Goal: Task Accomplishment & Management: Complete application form

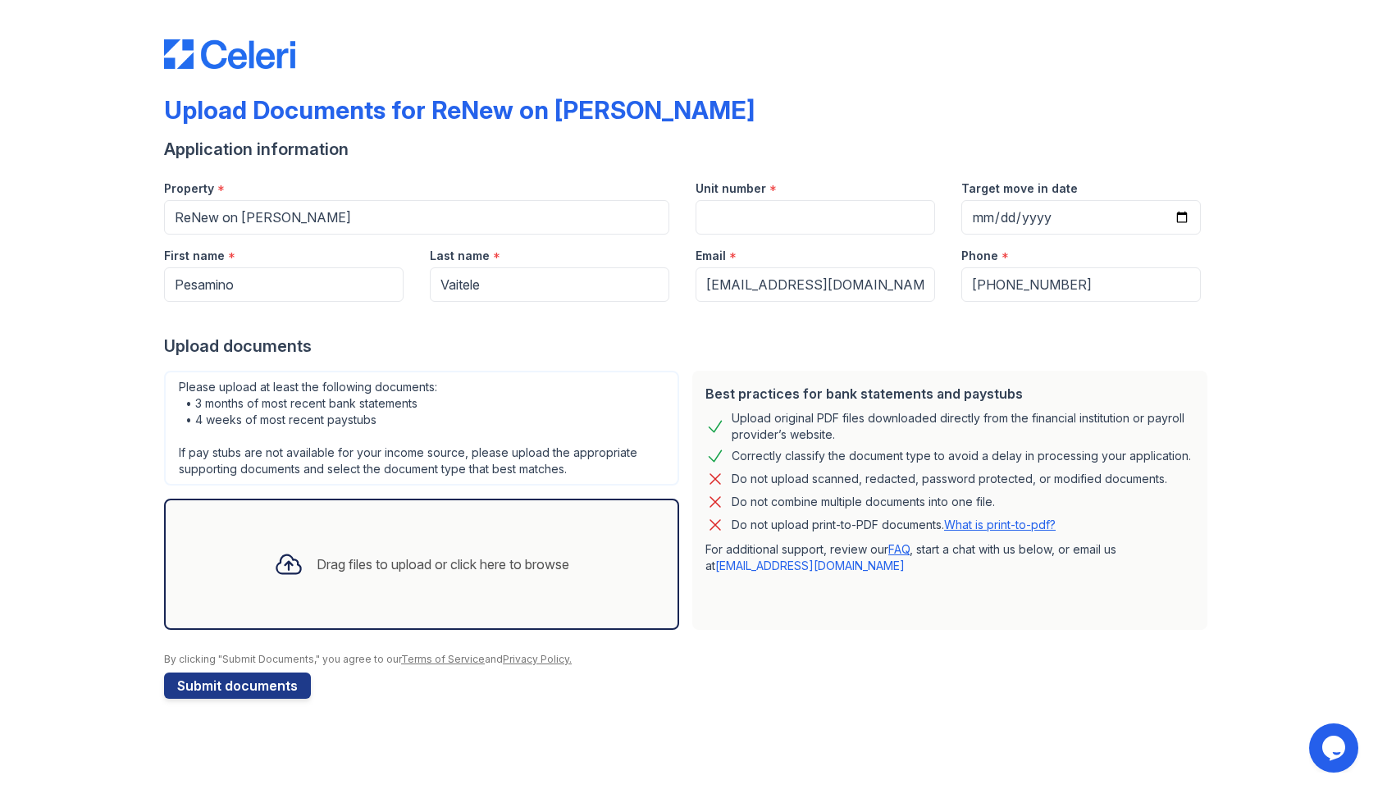
click at [288, 568] on icon at bounding box center [289, 564] width 30 height 30
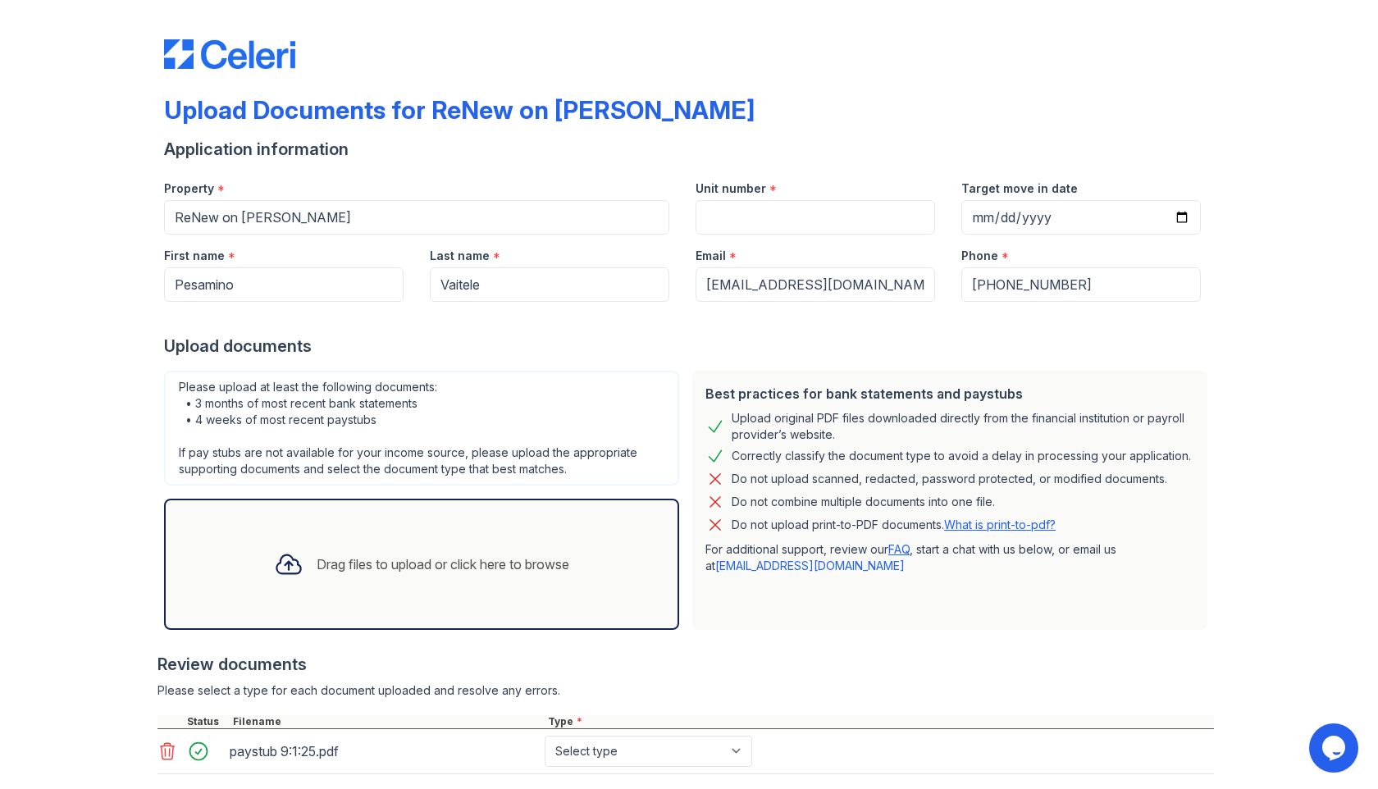
scroll to position [97, 0]
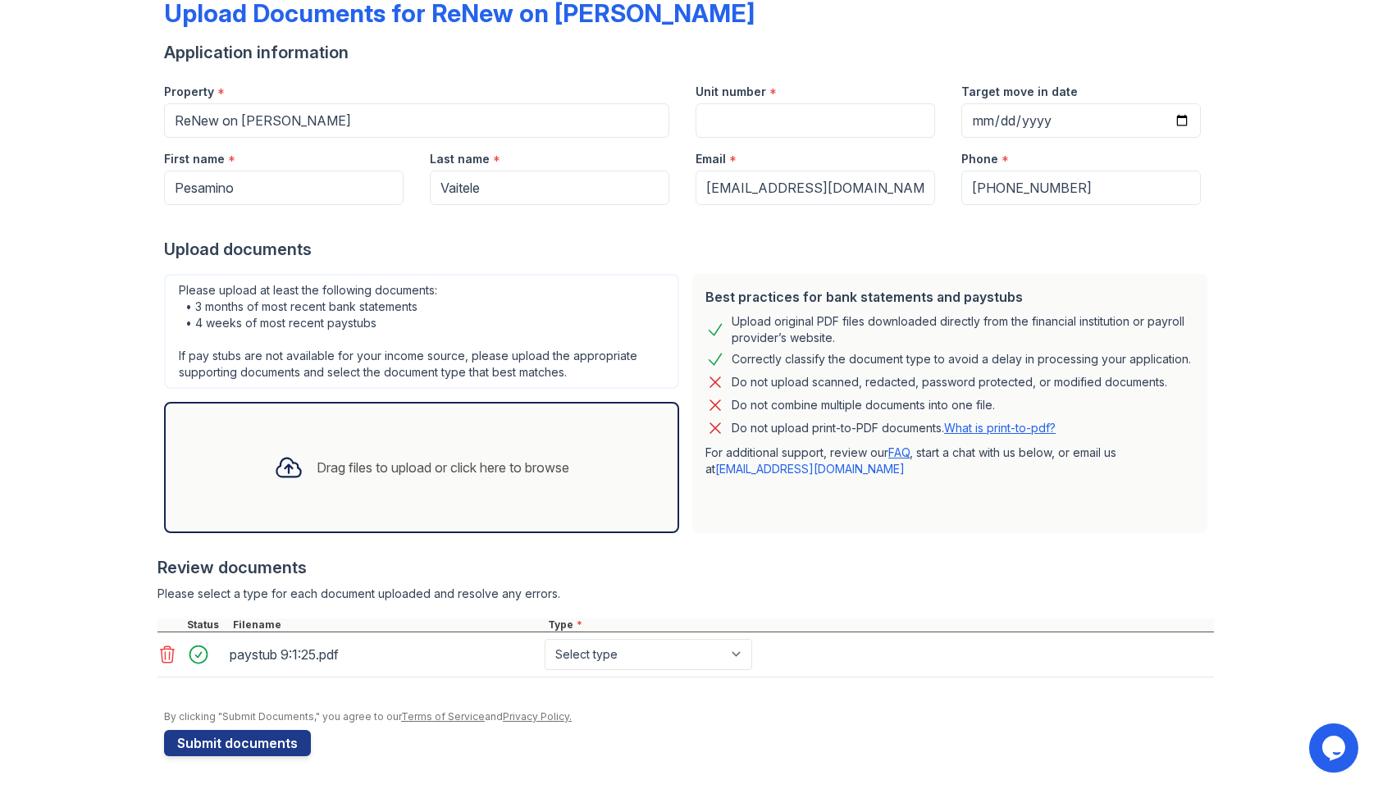
click at [424, 473] on div "Drag files to upload or click here to browse" at bounding box center [443, 468] width 253 height 20
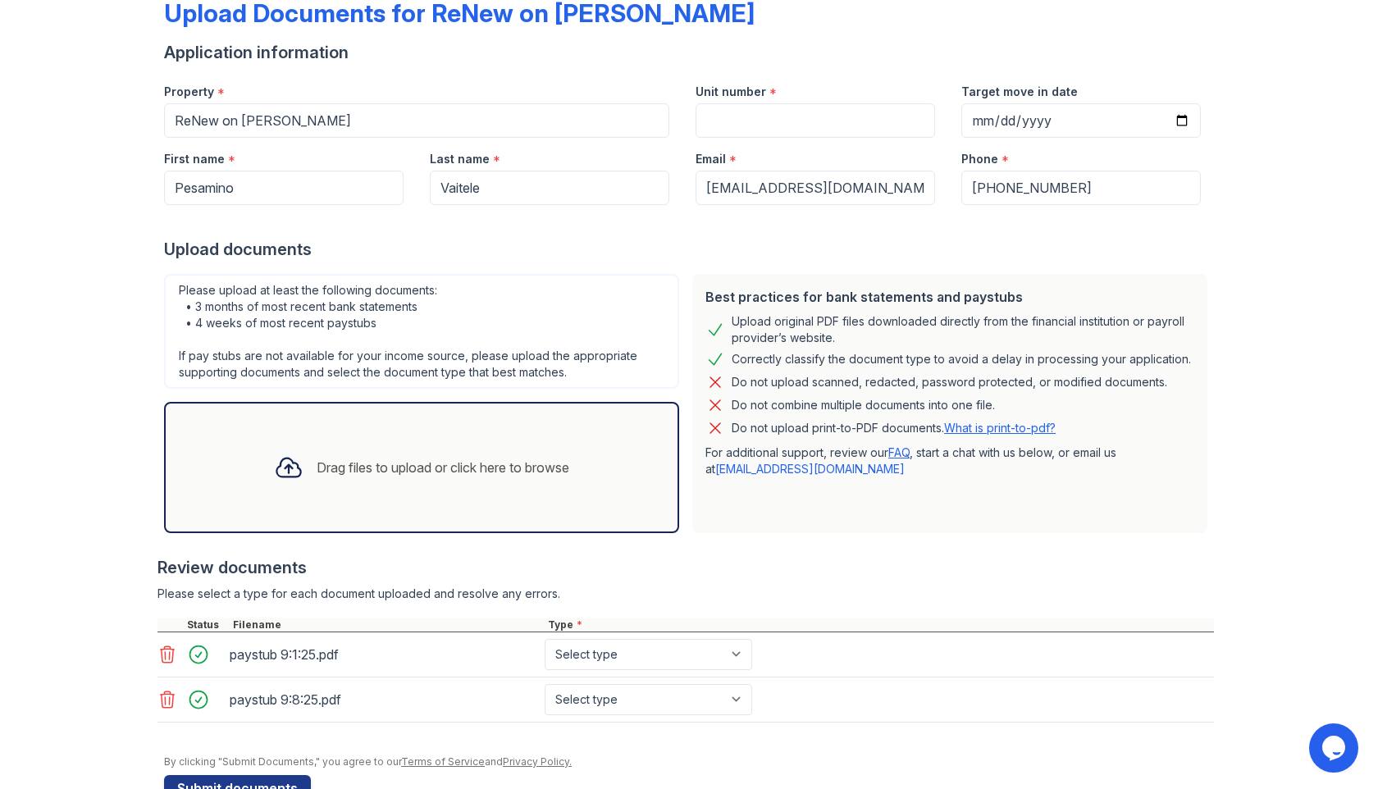
scroll to position [142, 0]
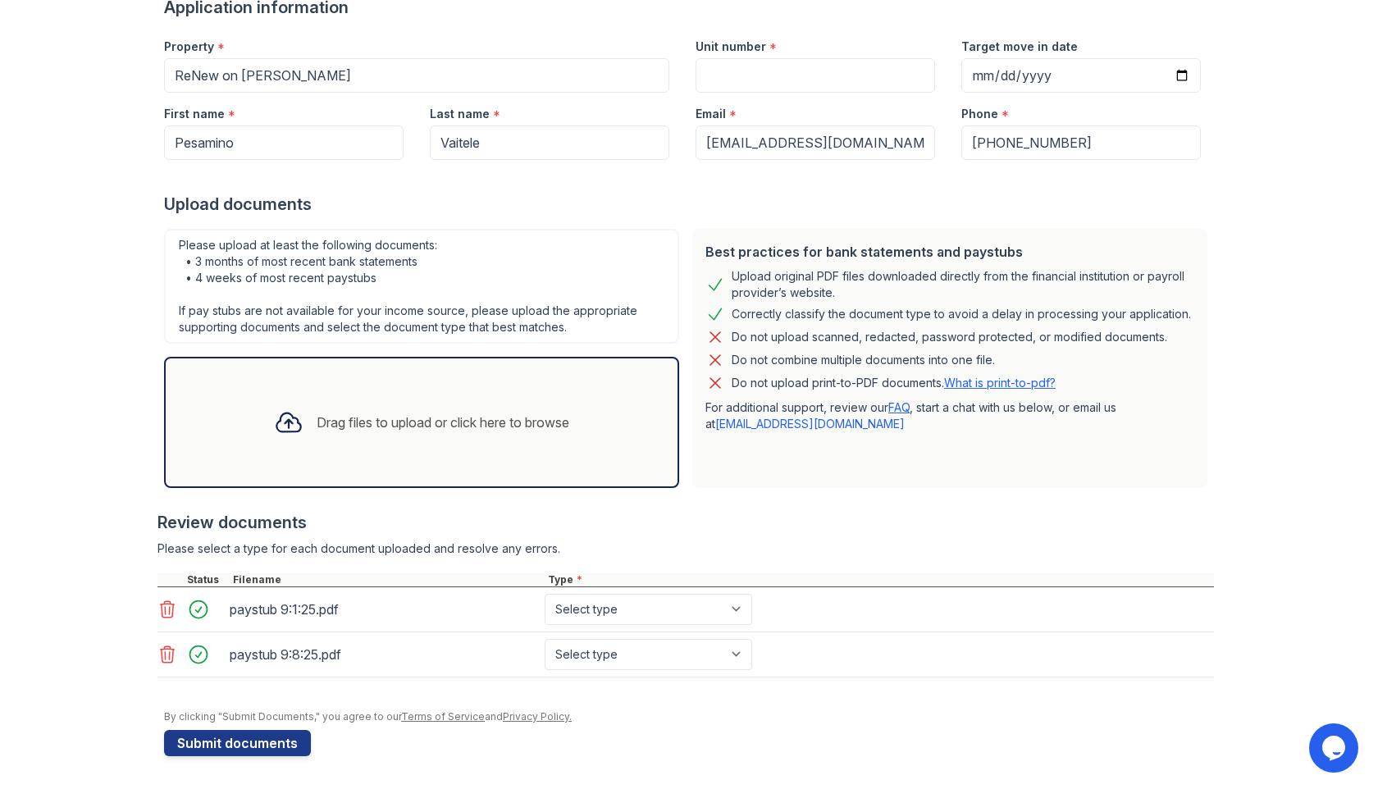
click at [382, 438] on div "Drag files to upload or click here to browse" at bounding box center [421, 422] width 321 height 56
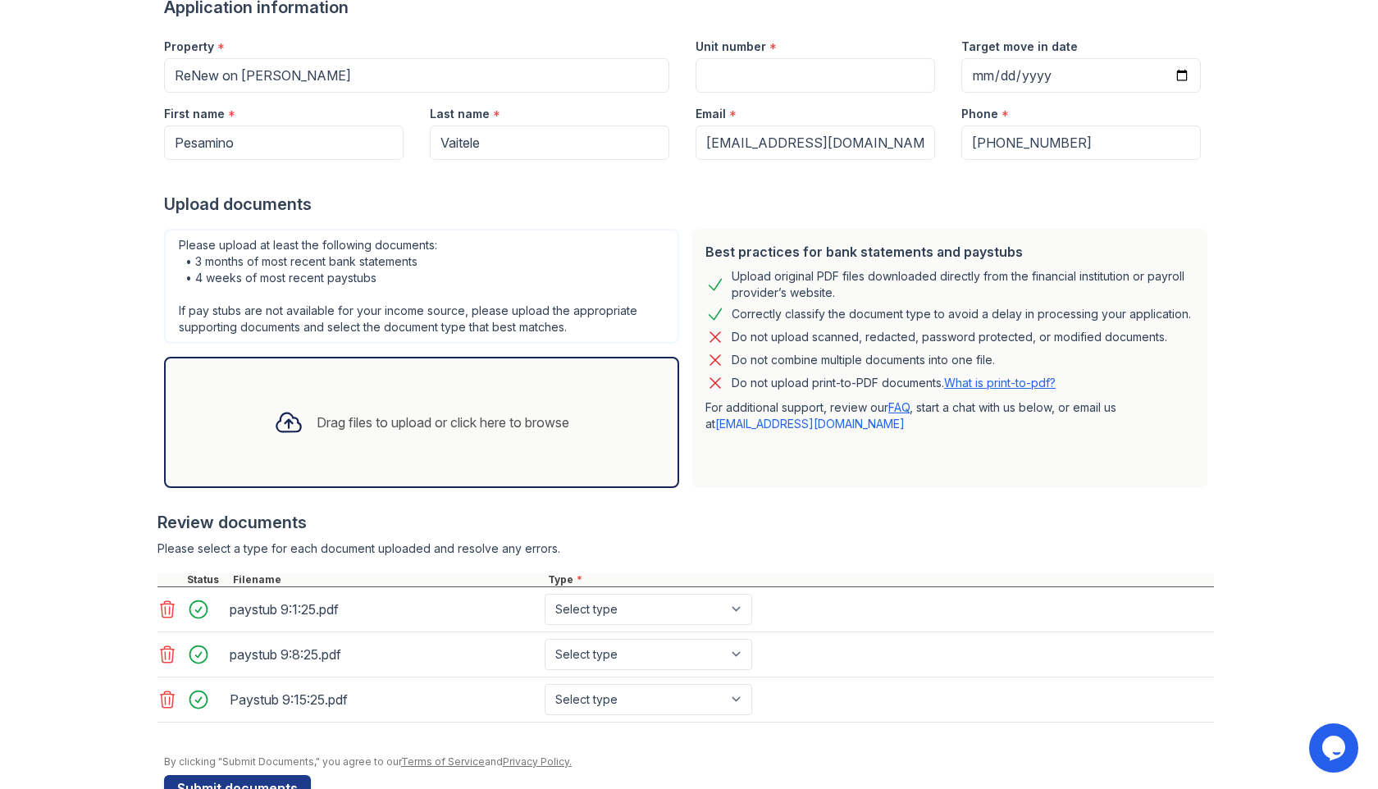
click at [377, 434] on div "Drag files to upload or click here to browse" at bounding box center [421, 422] width 321 height 56
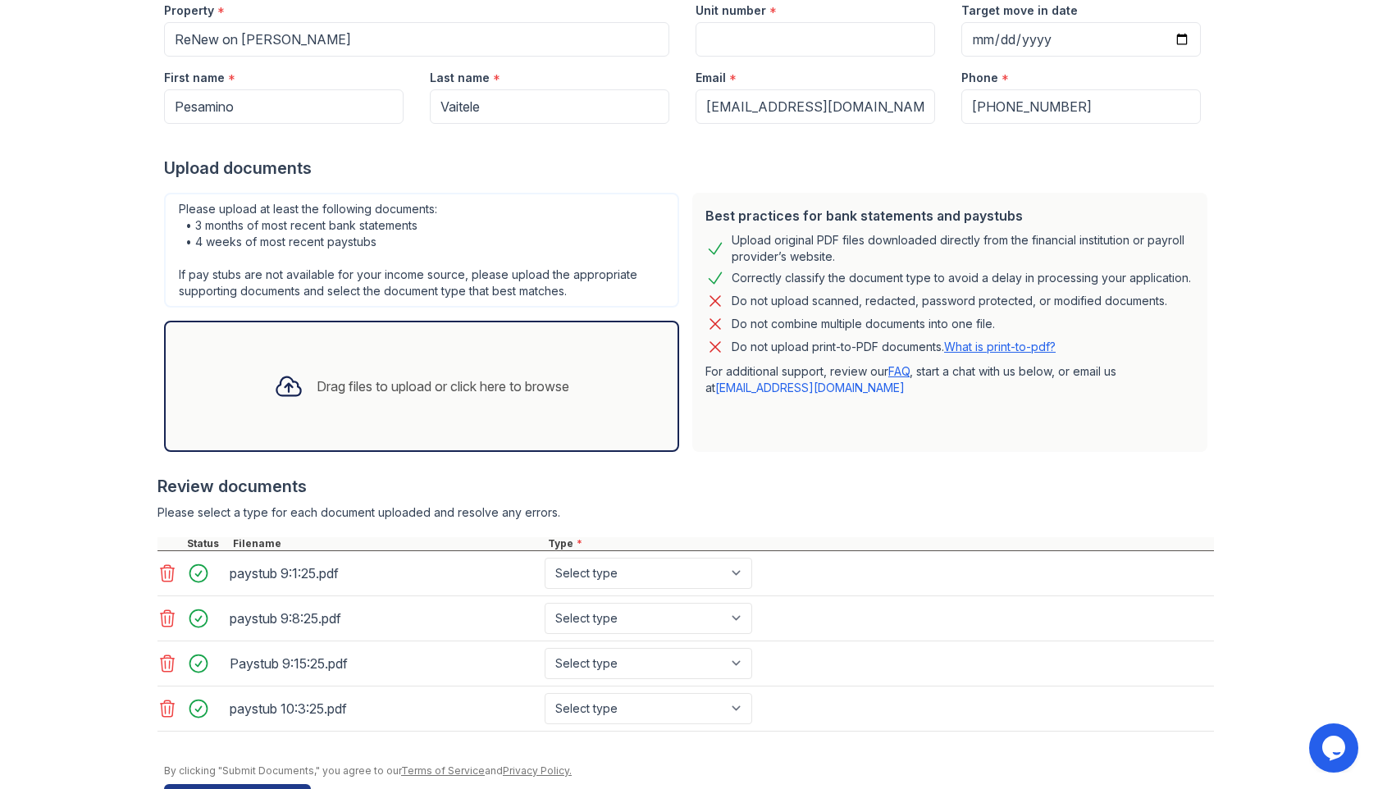
scroll to position [232, 0]
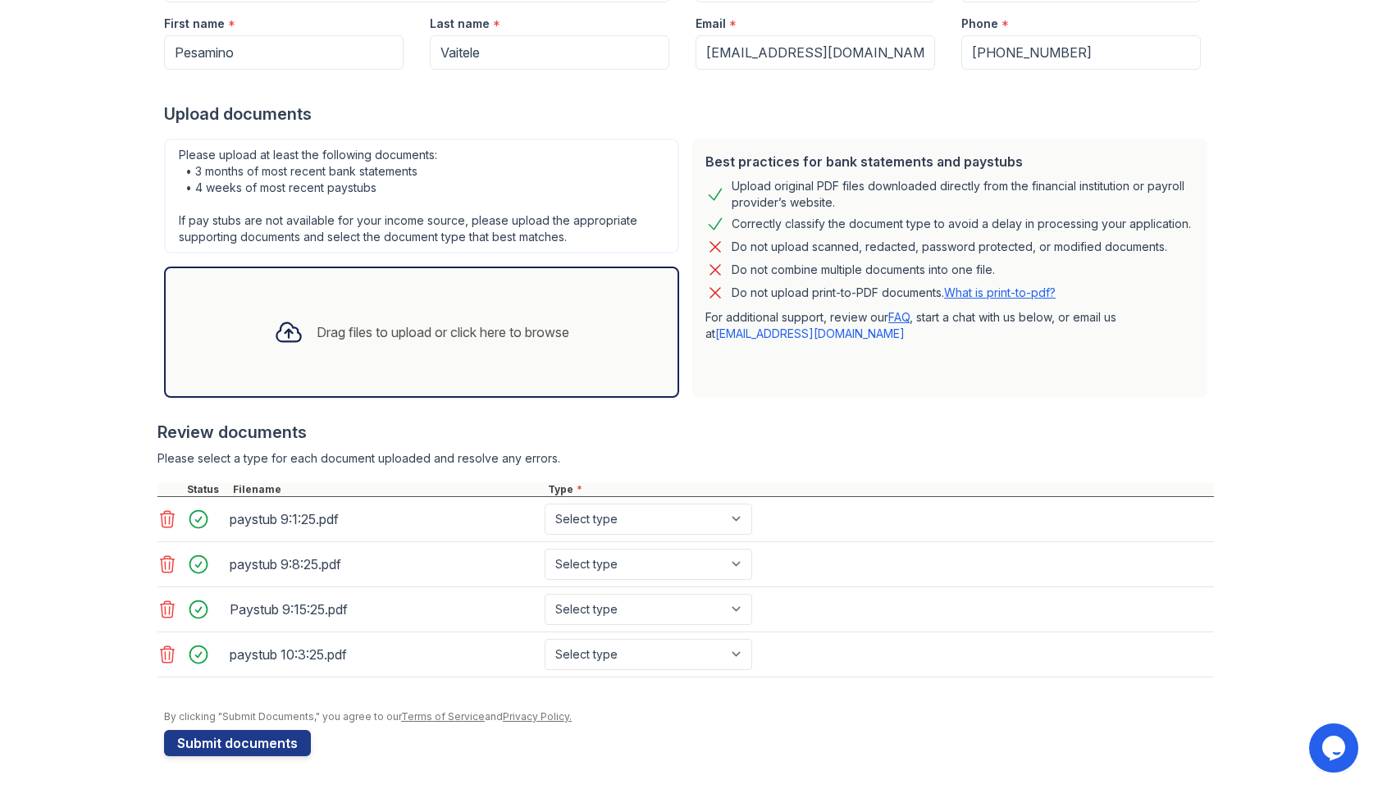
click at [317, 332] on div "Drag files to upload or click here to browse" at bounding box center [443, 332] width 253 height 20
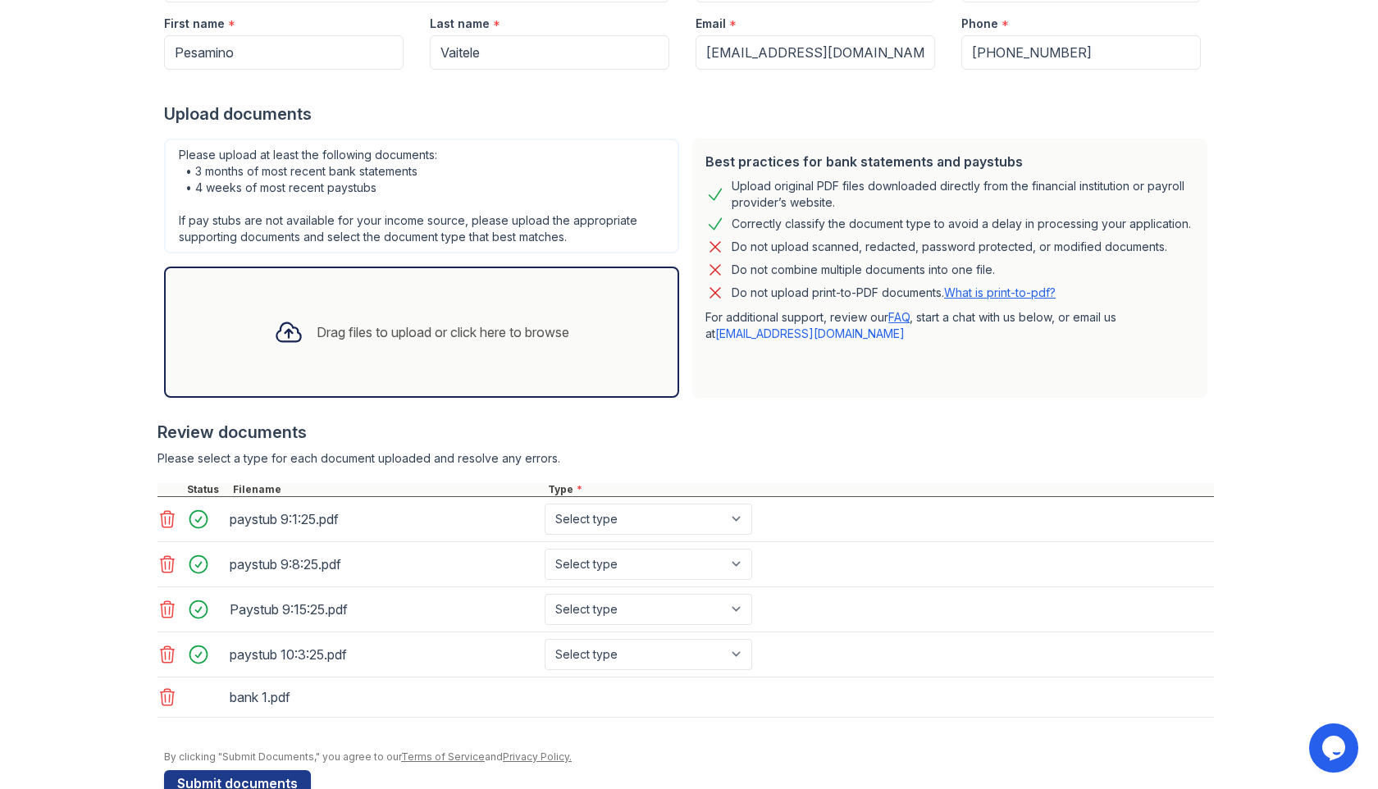
click at [449, 331] on div "Drag files to upload or click here to browse" at bounding box center [443, 332] width 253 height 20
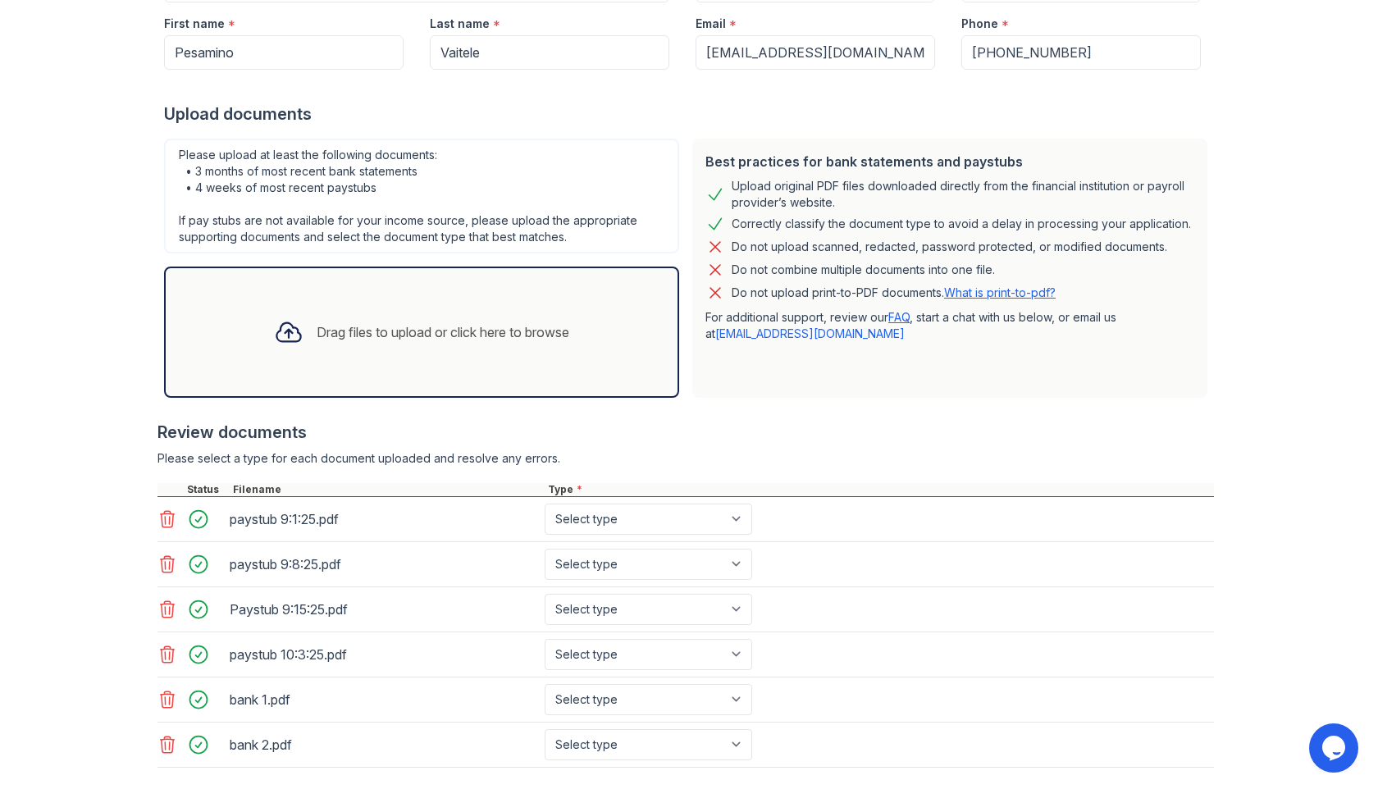
click at [444, 340] on div "Drag files to upload or click here to browse" at bounding box center [443, 332] width 253 height 20
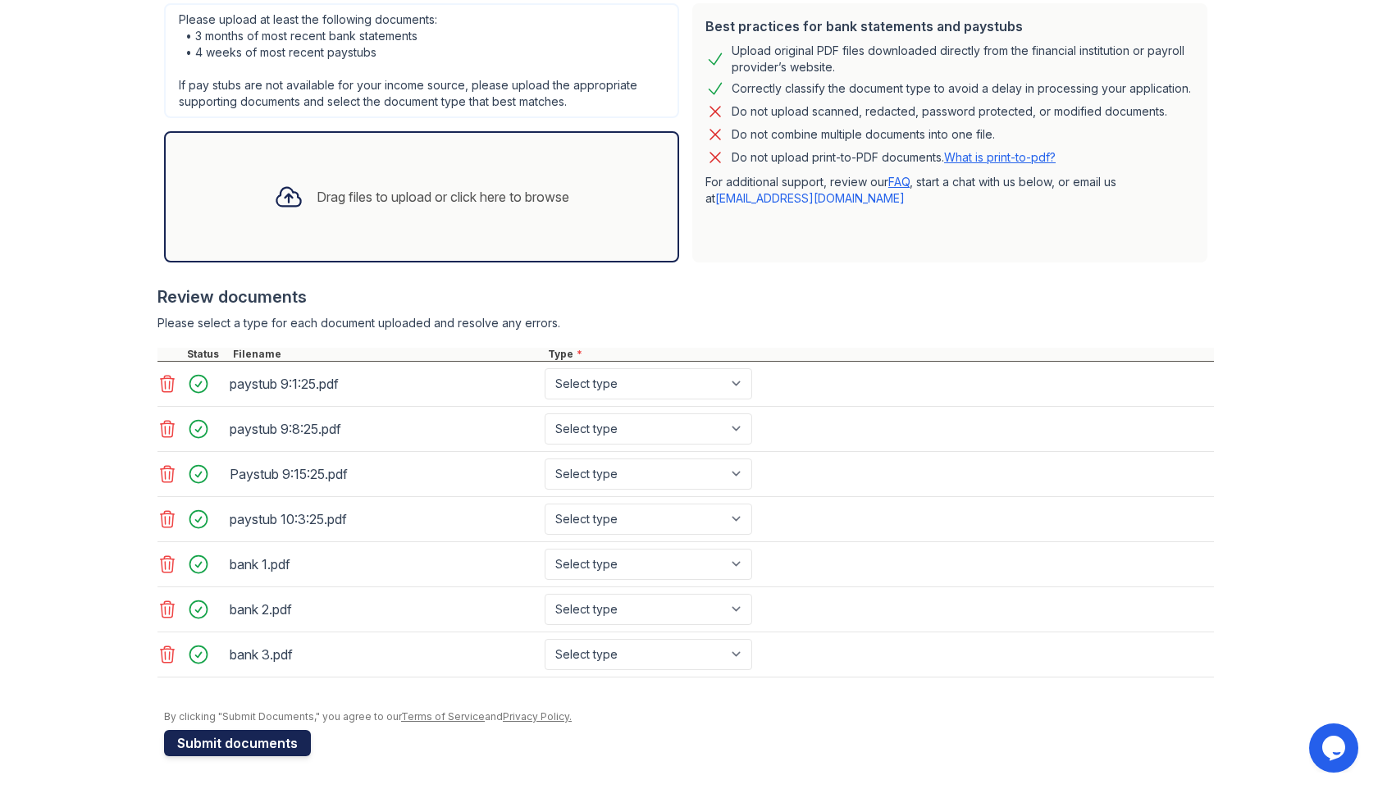
click at [250, 744] on button "Submit documents" at bounding box center [237, 743] width 147 height 26
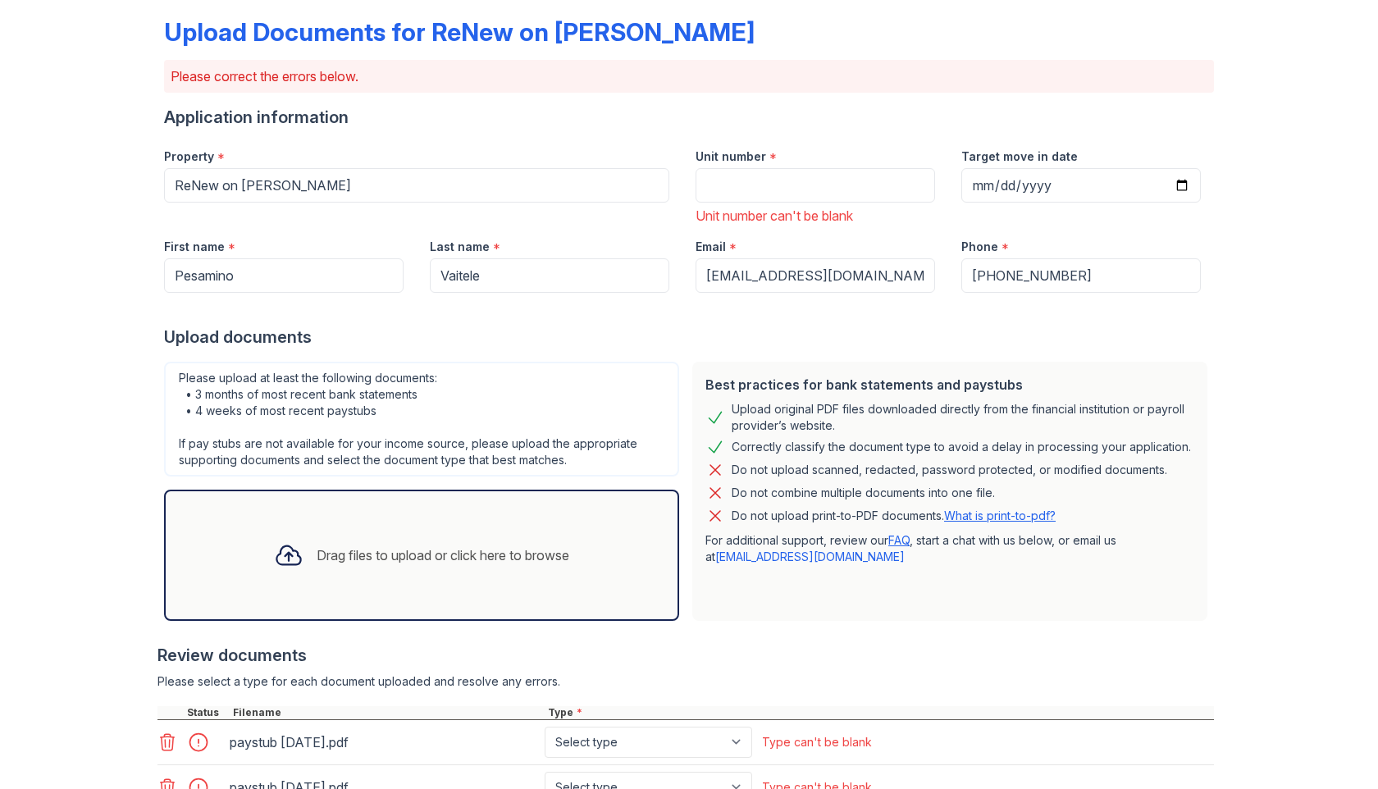
scroll to position [75, 0]
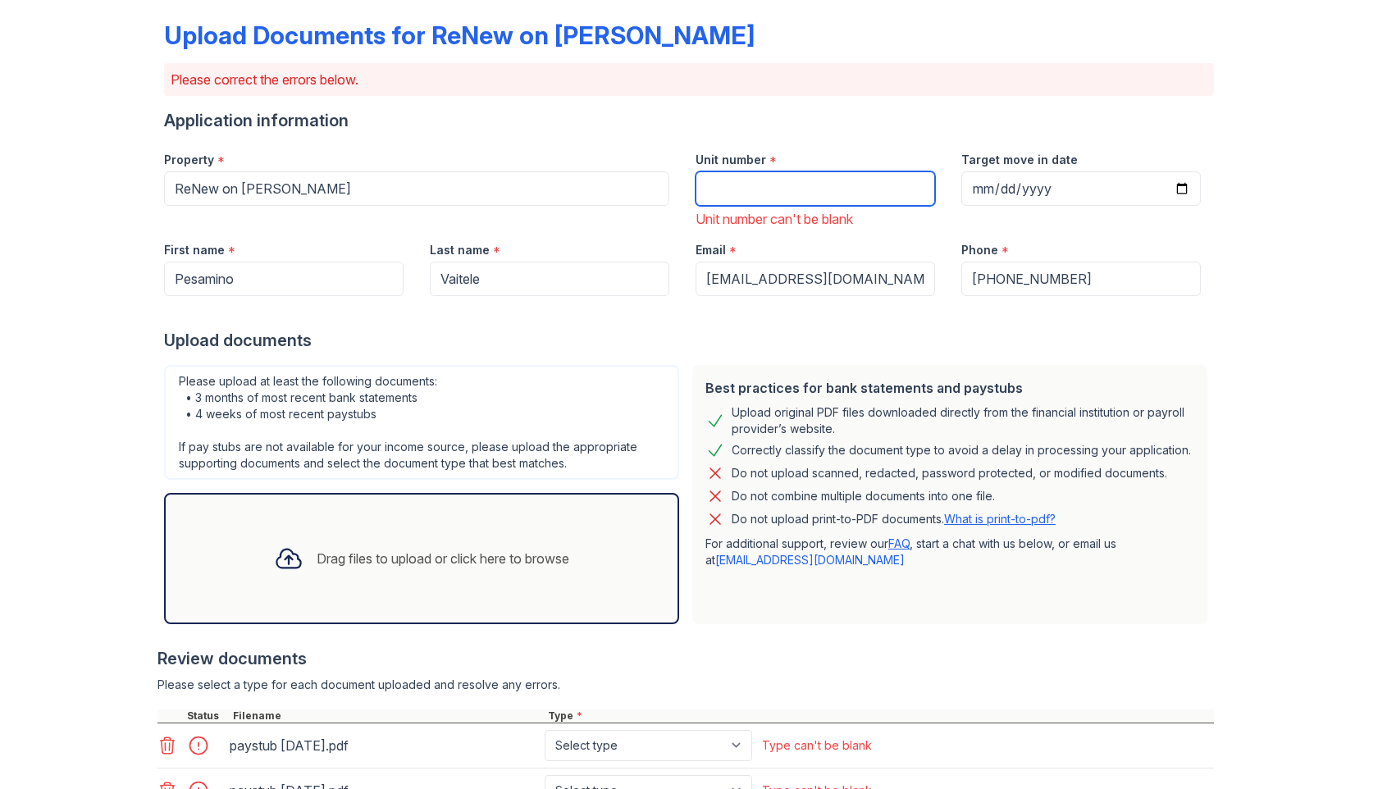
click at [721, 199] on input "Unit number" at bounding box center [814, 188] width 239 height 34
type input "m"
type input "#6 101 magnolia"
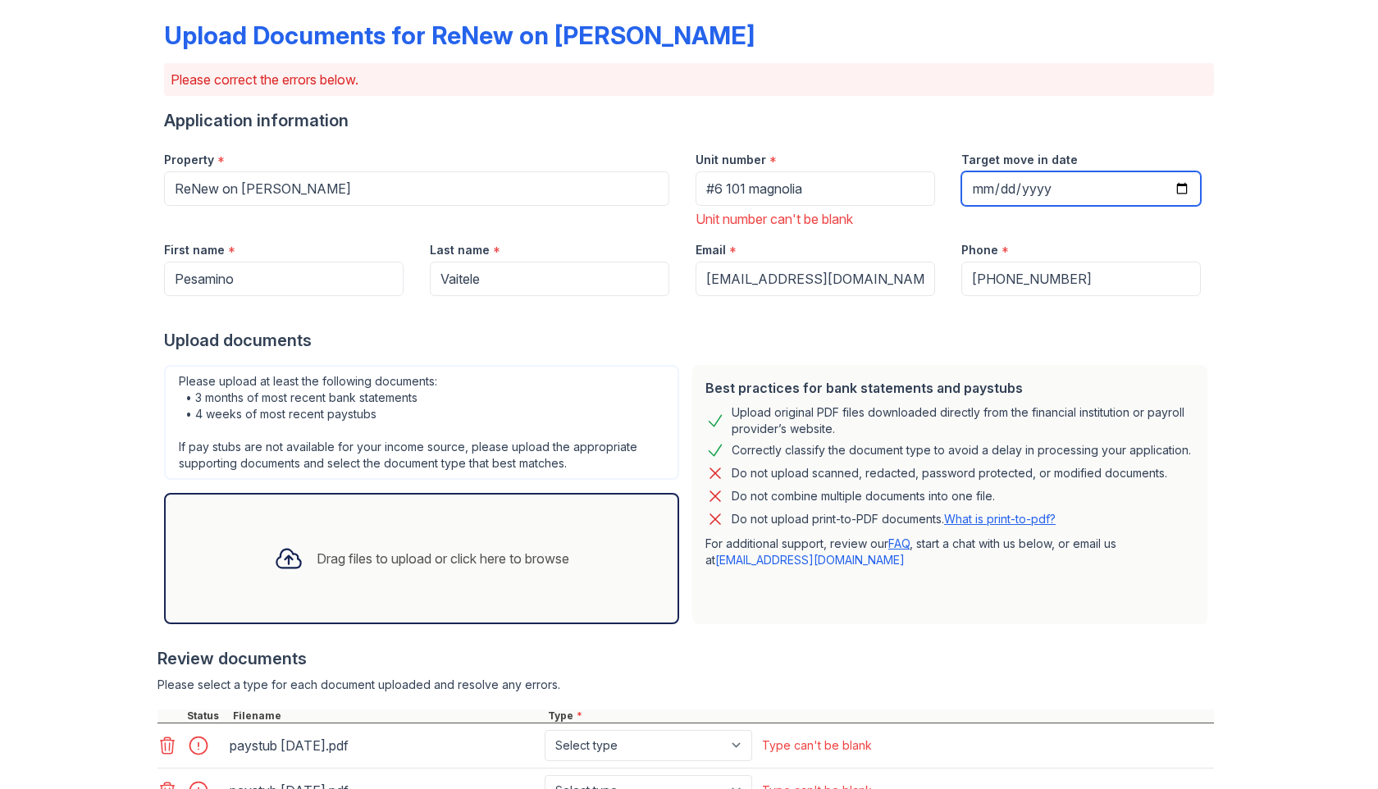
click at [1014, 198] on input "Target move in date" at bounding box center [1080, 188] width 239 height 34
click at [1184, 197] on input "Target move in date" at bounding box center [1080, 188] width 239 height 34
click at [1184, 193] on input "Target move in date" at bounding box center [1080, 188] width 239 height 34
type input "[DATE]"
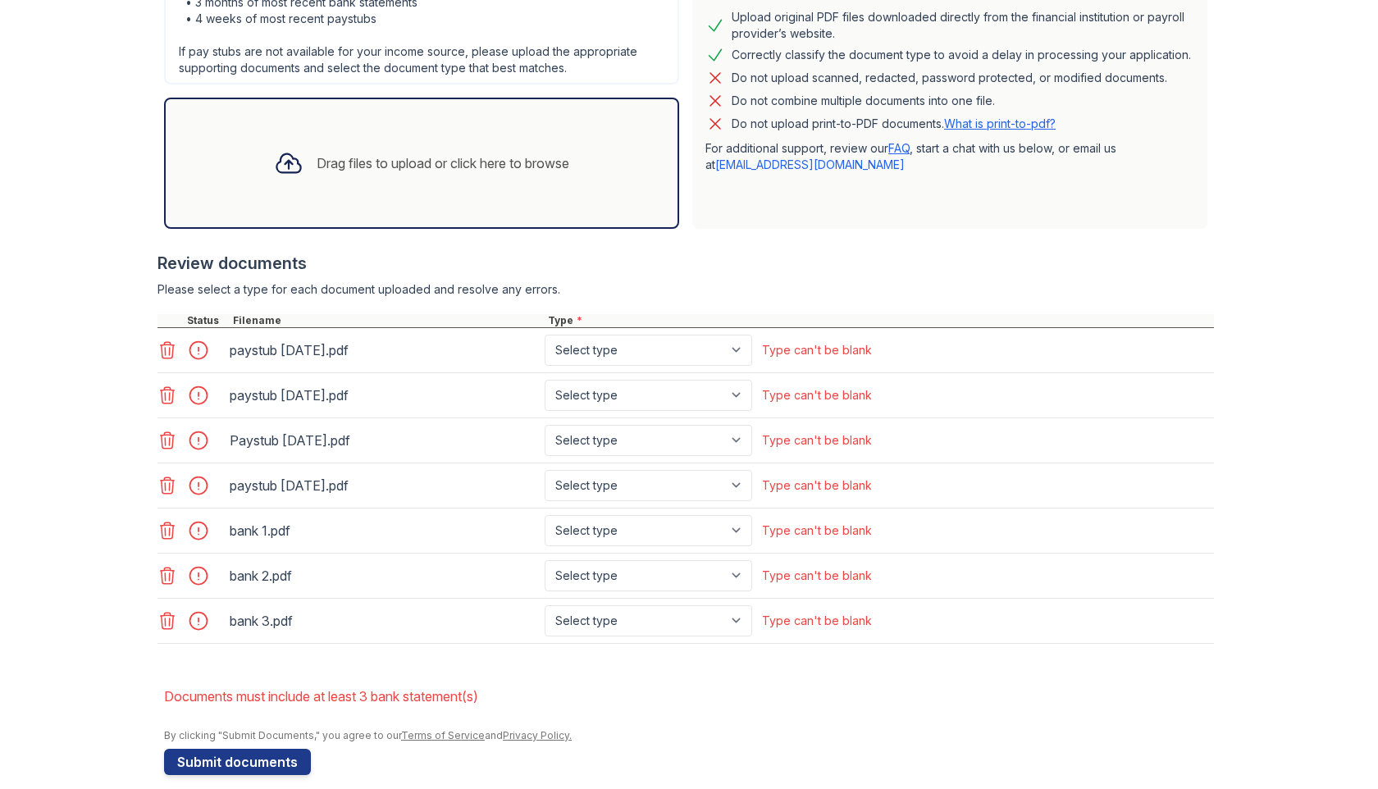
scroll to position [489, 0]
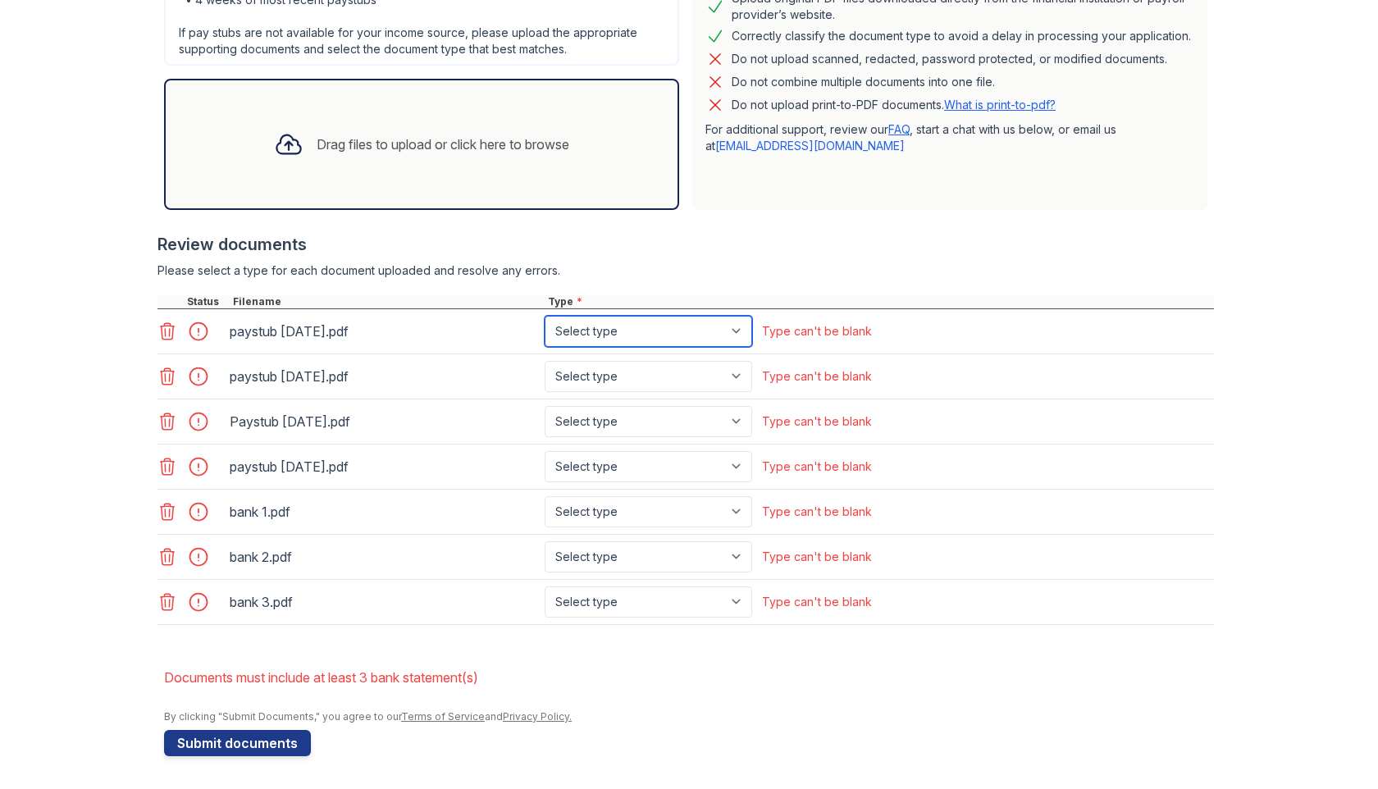
click at [739, 333] on select "Select type Paystub Bank Statement Offer Letter Tax Documents Benefit Award Let…" at bounding box center [647, 331] width 207 height 31
select select "paystub"
click at [544, 316] on select "Select type Paystub Bank Statement Offer Letter Tax Documents Benefit Award Let…" at bounding box center [647, 331] width 207 height 31
click at [742, 377] on select "Select type Paystub Bank Statement Offer Letter Tax Documents Benefit Award Let…" at bounding box center [647, 376] width 207 height 31
select select "paystub"
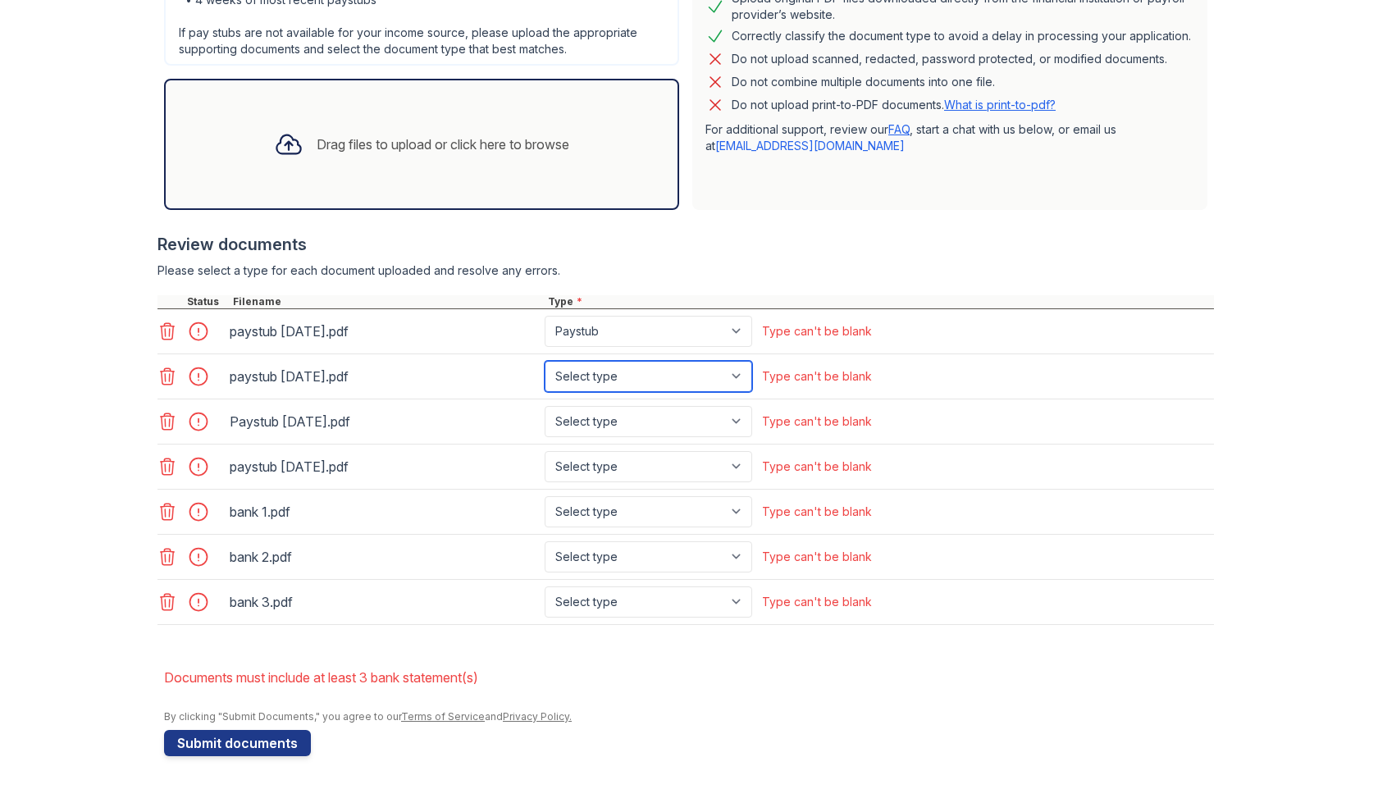
click at [544, 361] on select "Select type Paystub Bank Statement Offer Letter Tax Documents Benefit Award Let…" at bounding box center [647, 376] width 207 height 31
click at [741, 420] on select "Select type Paystub Bank Statement Offer Letter Tax Documents Benefit Award Let…" at bounding box center [647, 421] width 207 height 31
select select "paystub"
click at [544, 406] on select "Select type Paystub Bank Statement Offer Letter Tax Documents Benefit Award Let…" at bounding box center [647, 421] width 207 height 31
click at [735, 466] on select "Select type Paystub Bank Statement Offer Letter Tax Documents Benefit Award Let…" at bounding box center [647, 466] width 207 height 31
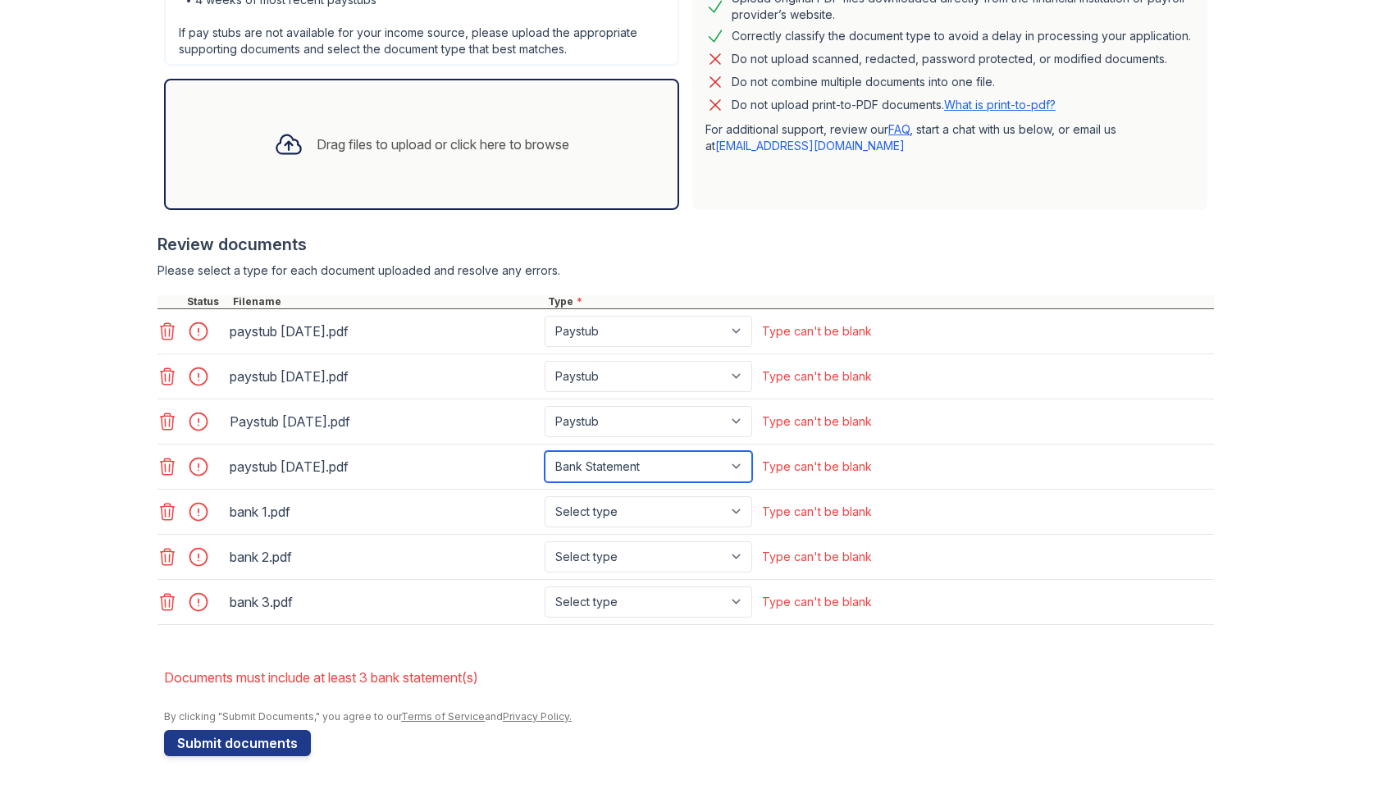
click at [544, 451] on select "Select type Paystub Bank Statement Offer Letter Tax Documents Benefit Award Let…" at bounding box center [647, 466] width 207 height 31
click at [734, 511] on select "Select type Paystub Bank Statement Offer Letter Tax Documents Benefit Award Let…" at bounding box center [647, 511] width 207 height 31
click at [732, 464] on select "Select type Paystub Bank Statement Offer Letter Tax Documents Benefit Award Let…" at bounding box center [647, 466] width 207 height 31
select select "paystub"
click at [544, 451] on select "Select type Paystub Bank Statement Offer Letter Tax Documents Benefit Award Let…" at bounding box center [647, 466] width 207 height 31
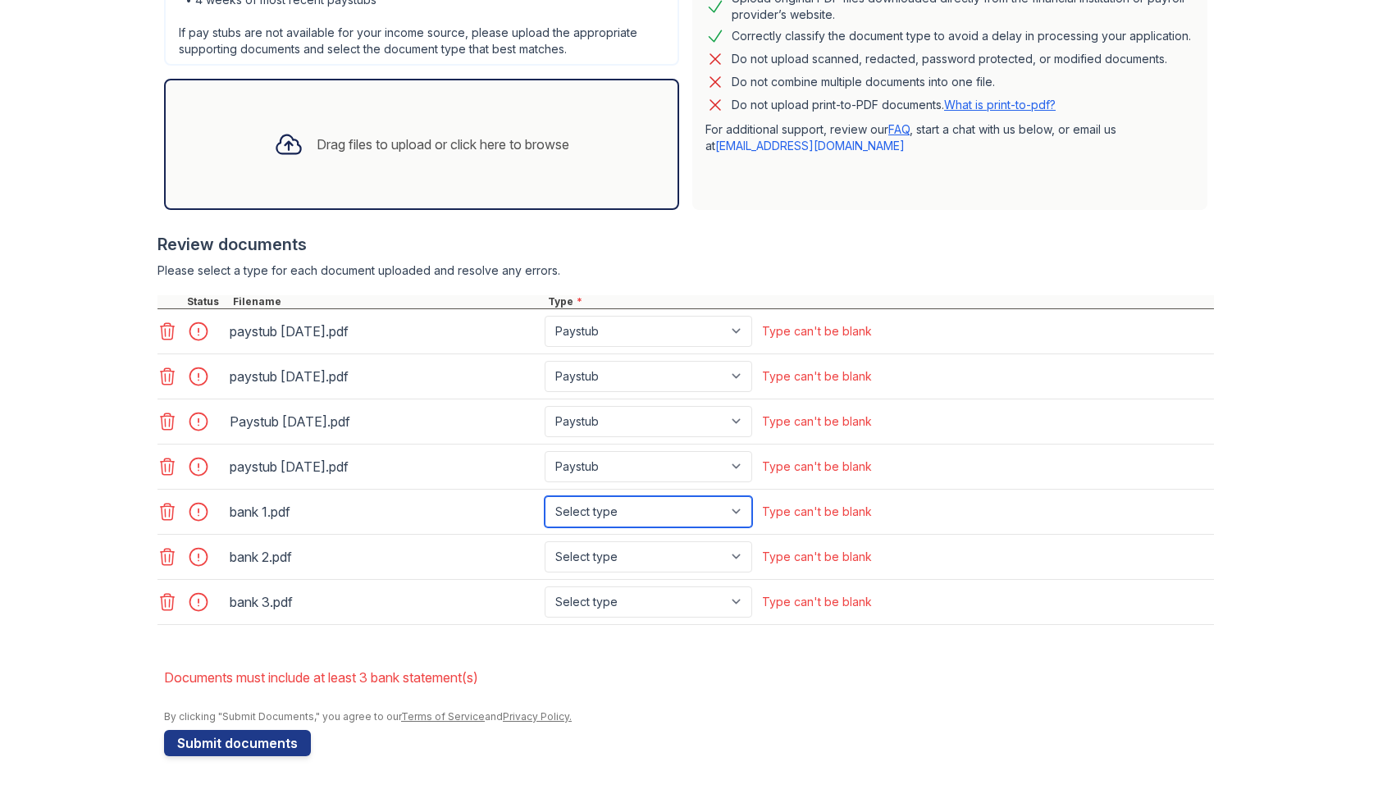
click at [739, 508] on select "Select type Paystub Bank Statement Offer Letter Tax Documents Benefit Award Let…" at bounding box center [647, 511] width 207 height 31
select select "bank_statement"
click at [544, 496] on select "Select type Paystub Bank Statement Offer Letter Tax Documents Benefit Award Let…" at bounding box center [647, 511] width 207 height 31
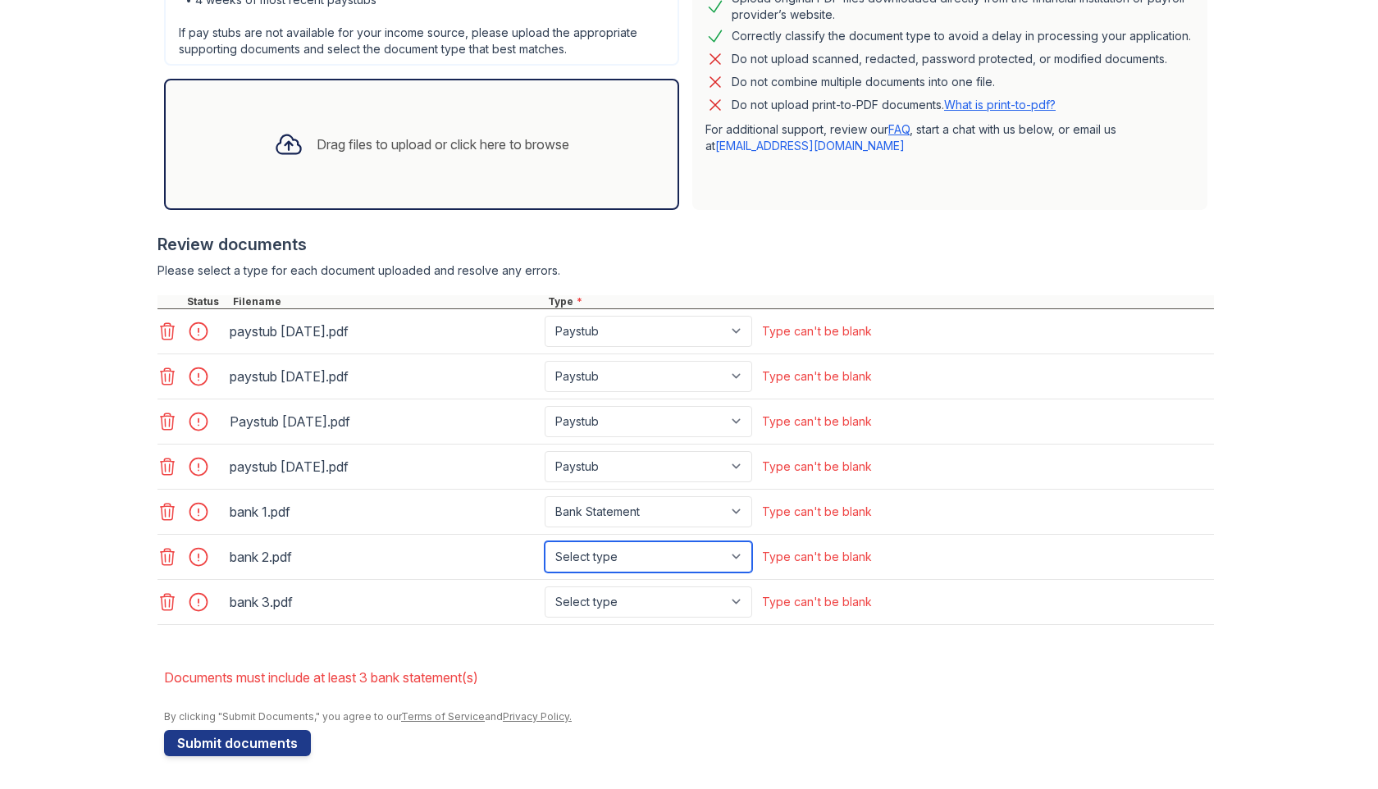
click at [740, 554] on select "Select type Paystub Bank Statement Offer Letter Tax Documents Benefit Award Let…" at bounding box center [647, 556] width 207 height 31
select select "bank_statement"
click at [544, 541] on select "Select type Paystub Bank Statement Offer Letter Tax Documents Benefit Award Let…" at bounding box center [647, 556] width 207 height 31
click at [733, 602] on select "Select type Paystub Bank Statement Offer Letter Tax Documents Benefit Award Let…" at bounding box center [647, 601] width 207 height 31
select select "bank_statement"
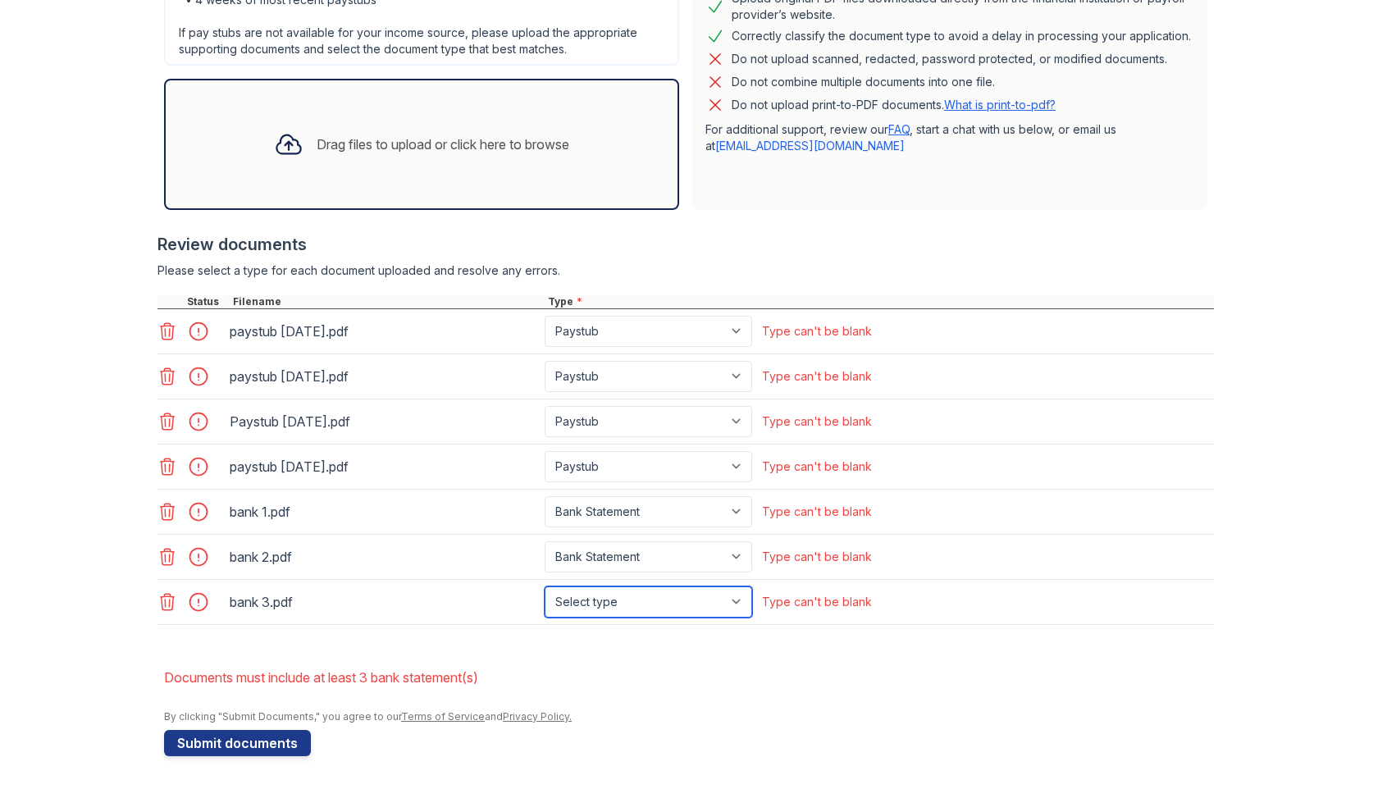
click at [544, 586] on select "Select type Paystub Bank Statement Offer Letter Tax Documents Benefit Award Let…" at bounding box center [647, 601] width 207 height 31
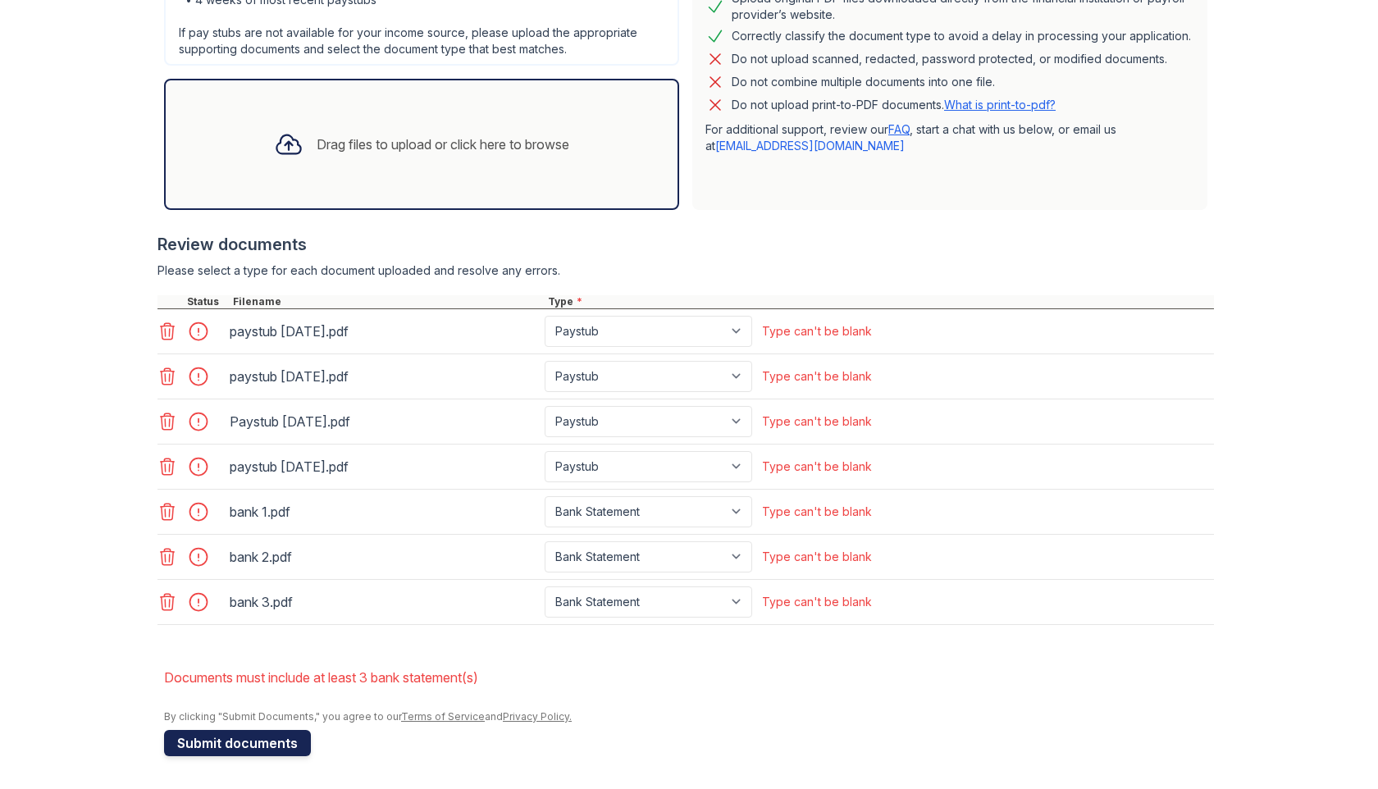
click at [285, 738] on button "Submit documents" at bounding box center [237, 743] width 147 height 26
